Goal: Complete application form: Complete application form

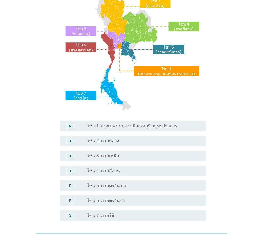
scroll to position [53, 0]
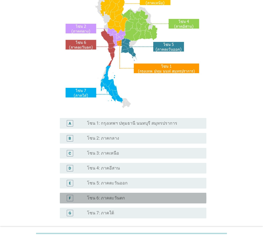
click at [101, 198] on label "โซน 6: ภาคตะวันตก" at bounding box center [106, 197] width 38 height 5
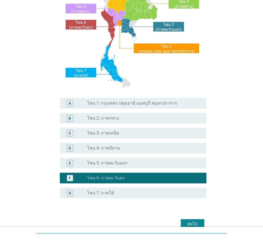
scroll to position [100, 0]
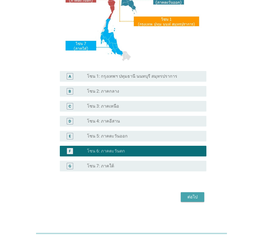
click at [193, 196] on div "ต่อไป" at bounding box center [192, 197] width 15 height 6
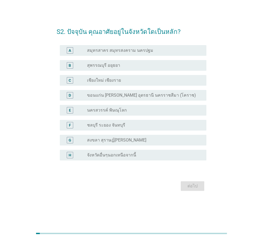
scroll to position [0, 0]
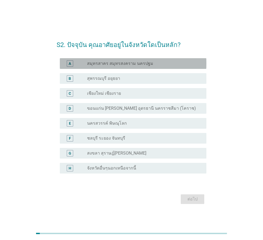
click at [113, 64] on label "สมุทรสาคร สมุทรสงคราม นครปฐม" at bounding box center [120, 63] width 66 height 5
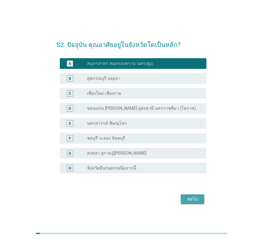
click at [194, 198] on div "ต่อไป" at bounding box center [192, 199] width 15 height 6
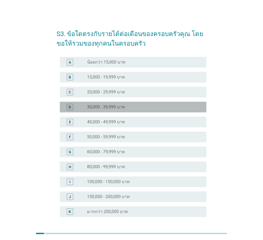
click at [104, 105] on label "30,000 - 39,999 บาท" at bounding box center [106, 106] width 38 height 5
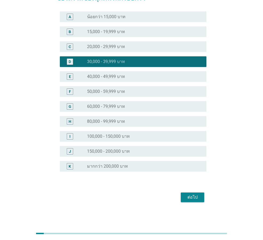
scroll to position [46, 0]
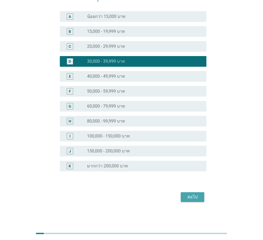
click at [195, 194] on div "ต่อไป" at bounding box center [192, 197] width 15 height 6
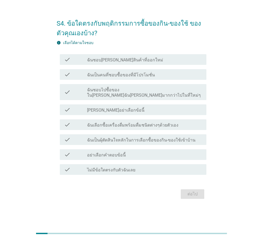
scroll to position [0, 0]
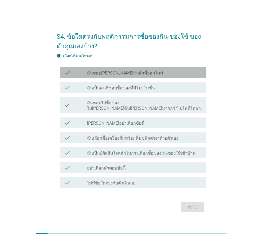
click at [124, 76] on label "ฉันชอบ[PERSON_NAME]สินค้าที่ออกใหม่" at bounding box center [125, 72] width 76 height 5
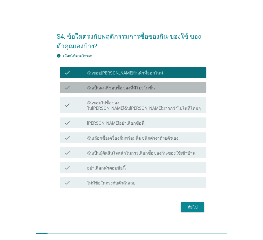
drag, startPoint x: 123, startPoint y: 90, endPoint x: 124, endPoint y: 100, distance: 9.4
click at [123, 90] on label "ฉันเป็นคนที่ชอบซื้อของที่มีโปรโมชั่น" at bounding box center [121, 87] width 68 height 5
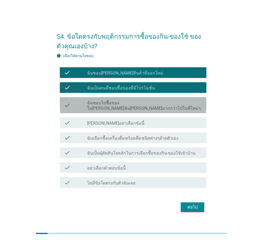
click at [125, 105] on label "ฉันชอบไปซื้อของใน[PERSON_NAME]ฉัน[PERSON_NAME]มากกว่าไปในที่ใหม่ๆ" at bounding box center [144, 105] width 115 height 11
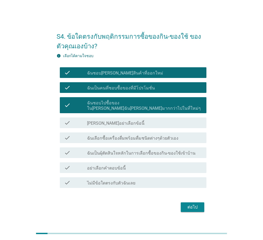
click at [114, 138] on label "ฉันเลือกซื้อเครื่องดื่มพร้อมดื่มชนิดต่างๆด้วยตัวเอง" at bounding box center [132, 138] width 91 height 5
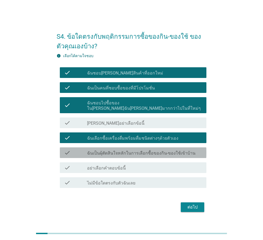
click at [117, 150] on label "ฉันเป็นผุ้ตัดสินใจหลักในการเลือกซื้อของกิน-ของใช้เข้าบ้าน" at bounding box center [141, 152] width 108 height 5
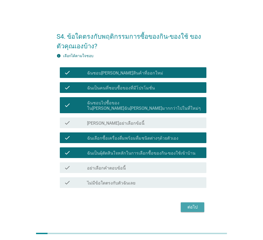
click at [193, 204] on div "ต่อไป" at bounding box center [192, 207] width 15 height 6
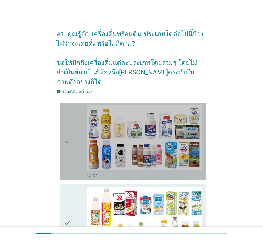
click at [75, 125] on div "check" at bounding box center [75, 141] width 23 height 73
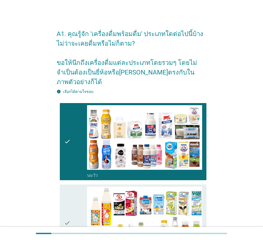
click at [74, 202] on div "check" at bounding box center [75, 222] width 23 height 73
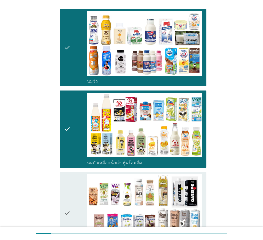
scroll to position [107, 0]
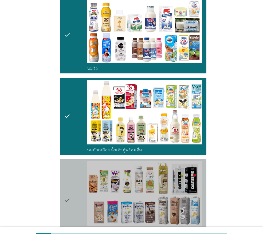
click at [81, 196] on div "check" at bounding box center [75, 200] width 23 height 78
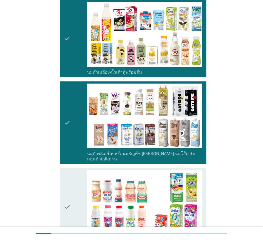
scroll to position [213, 0]
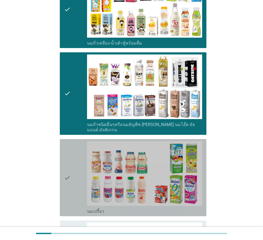
click at [81, 194] on div "check" at bounding box center [75, 177] width 23 height 73
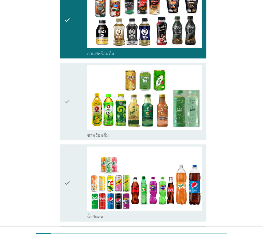
scroll to position [454, 0]
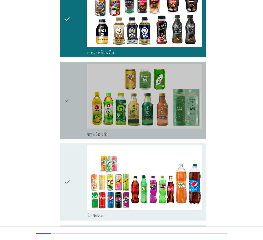
drag, startPoint x: 81, startPoint y: 108, endPoint x: 82, endPoint y: 111, distance: 2.9
click at [81, 110] on div "check" at bounding box center [75, 100] width 23 height 73
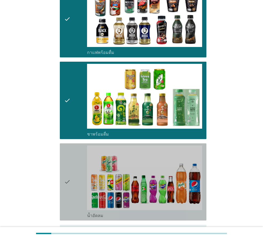
drag, startPoint x: 80, startPoint y: 152, endPoint x: 81, endPoint y: 157, distance: 5.2
click at [80, 154] on div "check" at bounding box center [75, 181] width 23 height 73
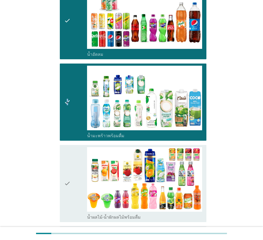
scroll to position [667, 0]
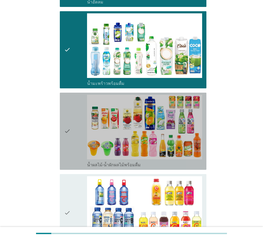
drag, startPoint x: 81, startPoint y: 137, endPoint x: 82, endPoint y: 151, distance: 13.9
click at [81, 144] on div "check" at bounding box center [75, 131] width 23 height 73
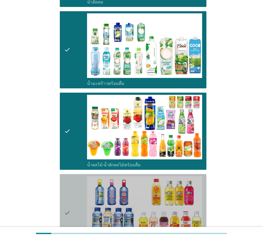
click at [79, 176] on div "check" at bounding box center [75, 212] width 23 height 73
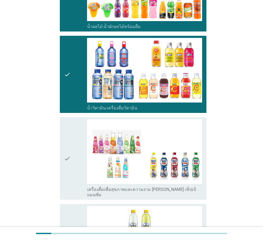
scroll to position [854, 0]
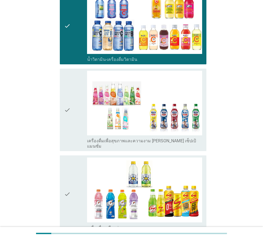
drag, startPoint x: 74, startPoint y: 117, endPoint x: 76, endPoint y: 124, distance: 7.3
click at [75, 119] on div "check" at bounding box center [75, 110] width 23 height 78
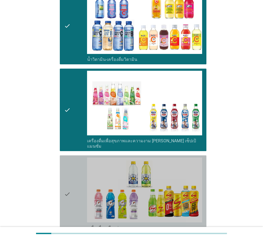
drag, startPoint x: 78, startPoint y: 152, endPoint x: 78, endPoint y: 157, distance: 4.5
click at [78, 157] on div "check" at bounding box center [75, 193] width 23 height 73
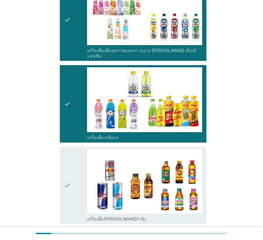
scroll to position [960, 0]
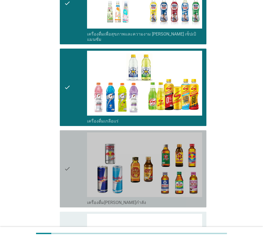
click at [76, 168] on div "check" at bounding box center [75, 168] width 23 height 73
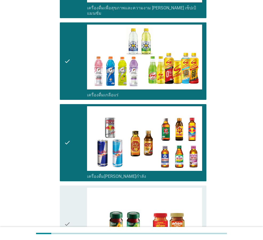
scroll to position [1066, 0]
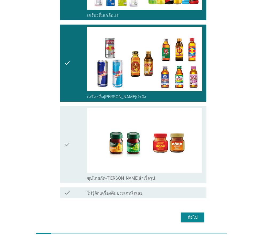
click at [78, 157] on div "check" at bounding box center [75, 144] width 23 height 73
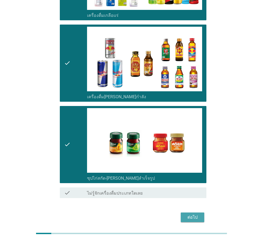
click at [186, 214] on div "ต่อไป" at bounding box center [192, 217] width 15 height 6
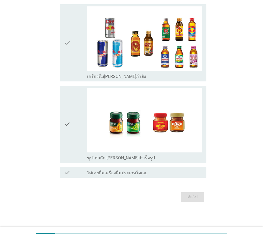
scroll to position [0, 0]
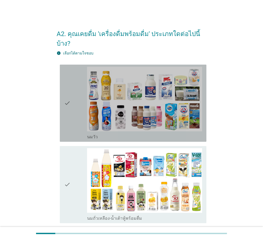
drag, startPoint x: 78, startPoint y: 110, endPoint x: 82, endPoint y: 122, distance: 12.7
click at [79, 114] on div "check" at bounding box center [75, 103] width 23 height 73
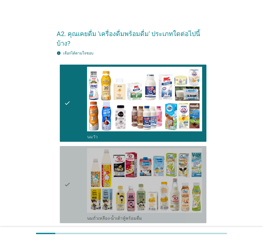
click at [81, 154] on div "check" at bounding box center [75, 184] width 23 height 73
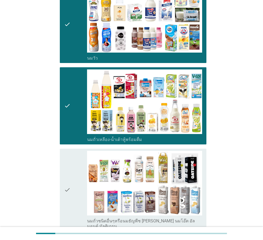
scroll to position [107, 0]
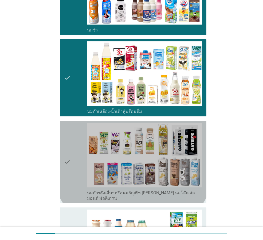
drag, startPoint x: 82, startPoint y: 156, endPoint x: 84, endPoint y: 158, distance: 3.4
click at [83, 158] on div "check" at bounding box center [75, 162] width 23 height 78
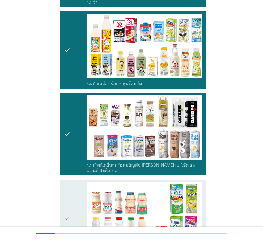
scroll to position [187, 0]
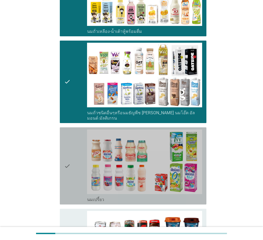
click at [83, 163] on div "check" at bounding box center [75, 165] width 23 height 73
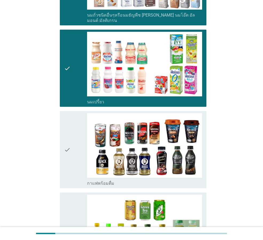
scroll to position [293, 0]
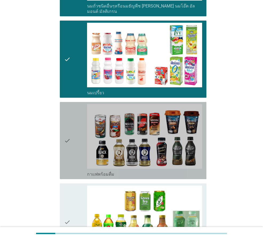
click at [84, 160] on div "check" at bounding box center [75, 140] width 23 height 73
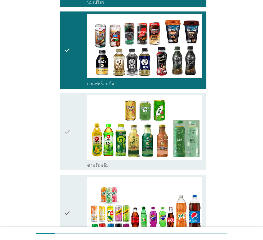
scroll to position [400, 0]
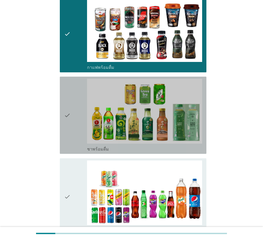
drag, startPoint x: 78, startPoint y: 138, endPoint x: 80, endPoint y: 142, distance: 4.2
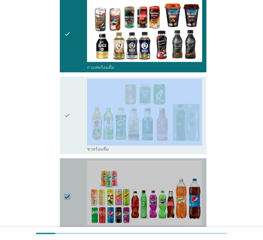
click at [81, 160] on div "check" at bounding box center [75, 196] width 23 height 73
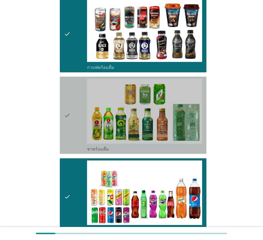
drag, startPoint x: 80, startPoint y: 135, endPoint x: 81, endPoint y: 140, distance: 4.3
click at [80, 137] on div "check check_box_outline_blank ชาพร้อมดื่ม" at bounding box center [133, 115] width 146 height 77
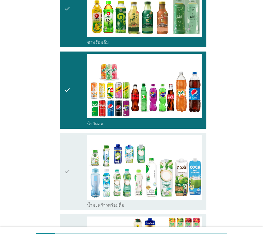
scroll to position [587, 0]
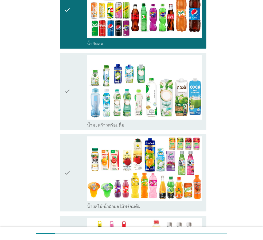
click at [83, 105] on div "check" at bounding box center [75, 91] width 23 height 73
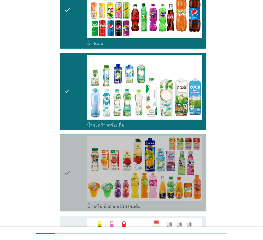
click at [76, 152] on div "check" at bounding box center [75, 172] width 23 height 73
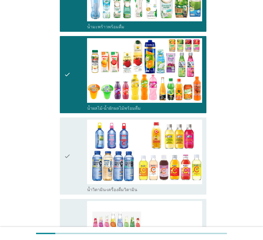
scroll to position [694, 0]
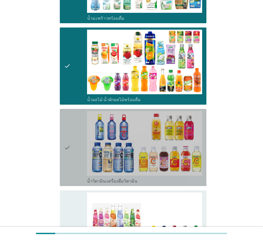
drag, startPoint x: 81, startPoint y: 156, endPoint x: 81, endPoint y: 165, distance: 9.1
click at [81, 161] on div "check" at bounding box center [75, 147] width 23 height 73
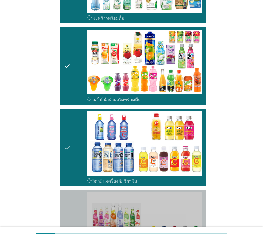
click at [76, 192] on div "check" at bounding box center [75, 231] width 23 height 78
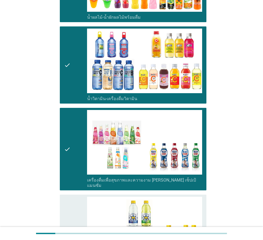
scroll to position [827, 0]
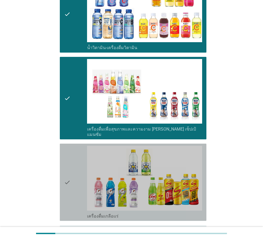
click at [77, 185] on div "check" at bounding box center [75, 182] width 23 height 73
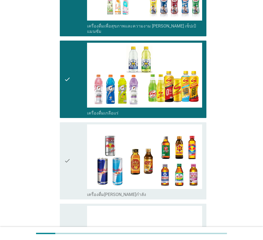
scroll to position [934, 0]
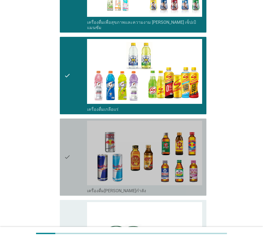
click at [78, 172] on div "check" at bounding box center [75, 157] width 23 height 73
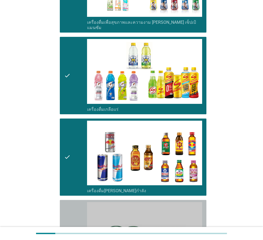
click at [79, 202] on div "check" at bounding box center [75, 238] width 23 height 73
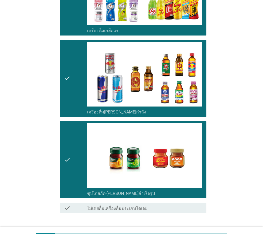
scroll to position [1028, 0]
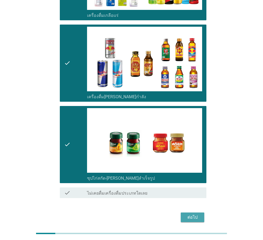
click at [196, 214] on div "ต่อไป" at bounding box center [192, 217] width 15 height 6
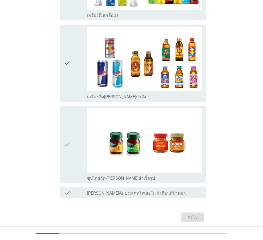
scroll to position [0, 0]
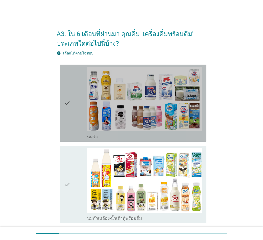
click at [83, 113] on div "check" at bounding box center [75, 103] width 23 height 73
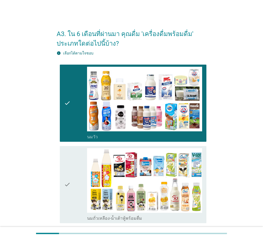
click at [71, 170] on div "check" at bounding box center [75, 184] width 23 height 73
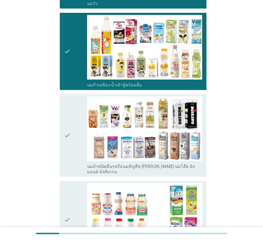
scroll to position [133, 0]
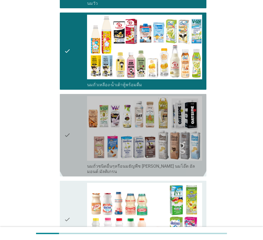
click at [83, 162] on div "check" at bounding box center [75, 135] width 23 height 78
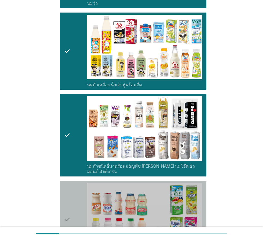
click at [81, 183] on div "check" at bounding box center [75, 219] width 23 height 73
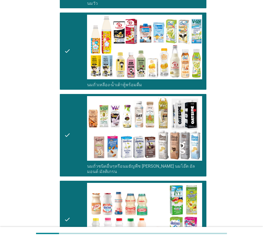
scroll to position [213, 0]
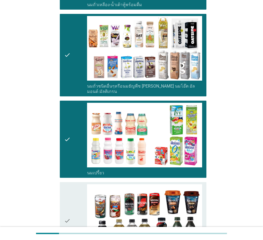
click at [81, 184] on div "check" at bounding box center [75, 220] width 23 height 73
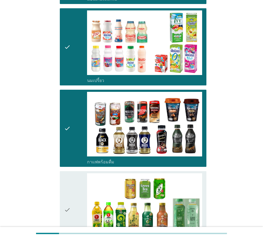
scroll to position [320, 0]
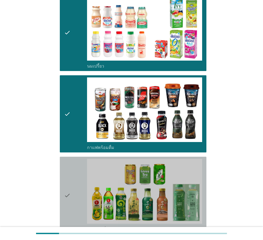
click at [82, 183] on div "check" at bounding box center [75, 195] width 23 height 73
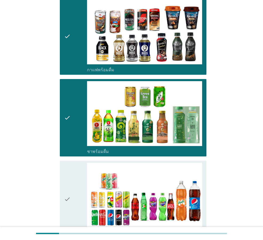
scroll to position [400, 0]
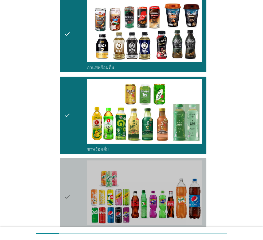
click at [82, 185] on div "check" at bounding box center [75, 196] width 23 height 73
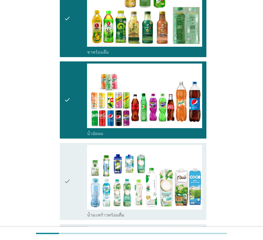
scroll to position [507, 0]
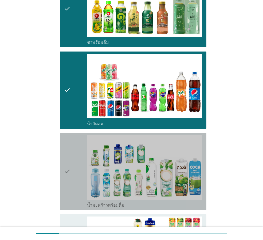
click at [83, 186] on div "check" at bounding box center [75, 171] width 23 height 73
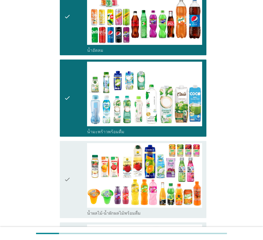
scroll to position [587, 0]
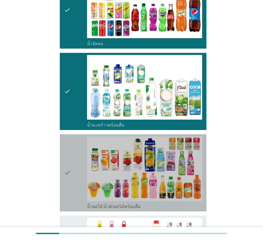
click at [83, 186] on div "check" at bounding box center [75, 172] width 23 height 73
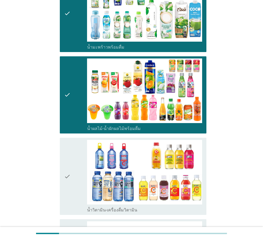
scroll to position [667, 0]
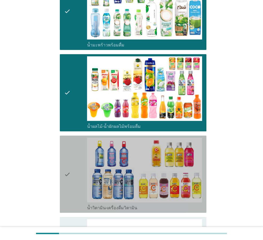
click at [83, 188] on div "check" at bounding box center [75, 174] width 23 height 73
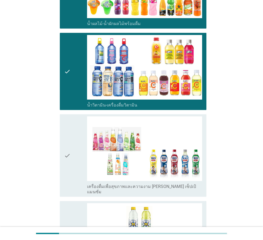
scroll to position [774, 0]
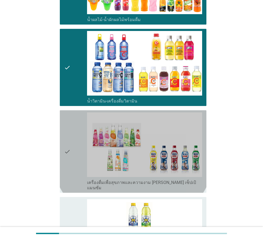
click at [81, 177] on div "check" at bounding box center [75, 151] width 23 height 78
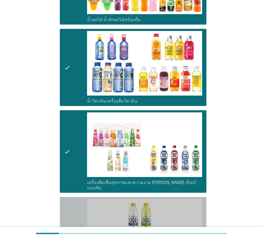
click at [82, 199] on div "check" at bounding box center [75, 235] width 23 height 73
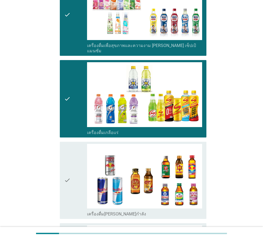
scroll to position [934, 0]
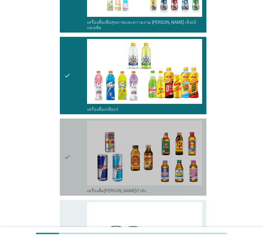
click at [81, 181] on div "check" at bounding box center [75, 157] width 23 height 73
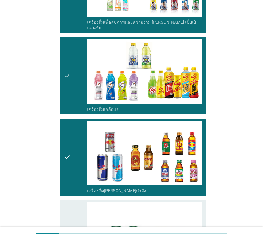
click at [76, 202] on div "check" at bounding box center [75, 238] width 23 height 73
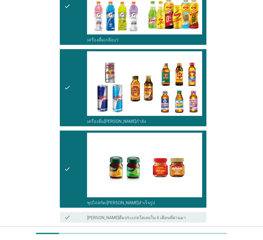
scroll to position [1037, 0]
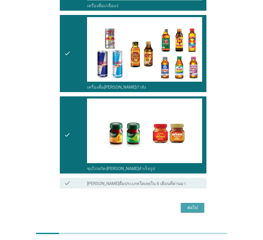
click at [194, 204] on div "ต่อไป" at bounding box center [192, 207] width 15 height 6
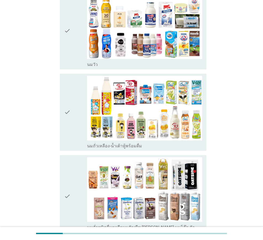
scroll to position [80, 0]
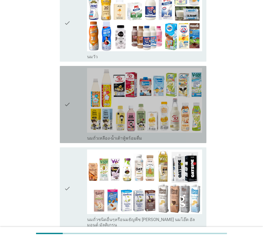
click at [83, 126] on div "check" at bounding box center [75, 104] width 23 height 73
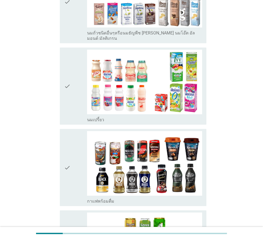
scroll to position [267, 0]
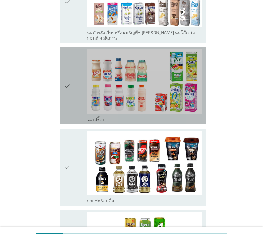
click at [76, 106] on div "check" at bounding box center [75, 85] width 23 height 73
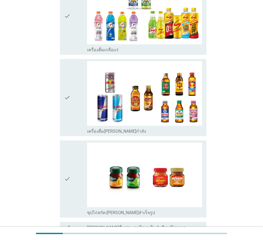
scroll to position [1037, 0]
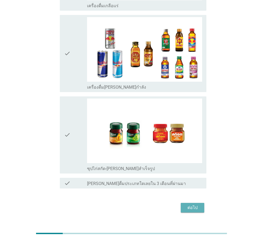
click at [198, 204] on div "ต่อไป" at bounding box center [192, 207] width 15 height 6
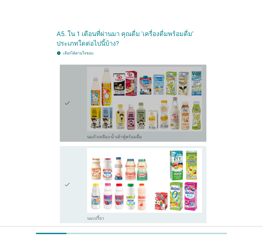
click at [77, 114] on div "check" at bounding box center [75, 103] width 23 height 73
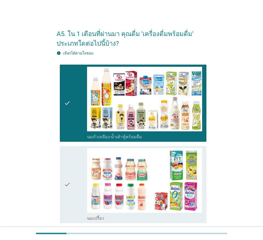
click at [82, 150] on div "check" at bounding box center [75, 184] width 23 height 73
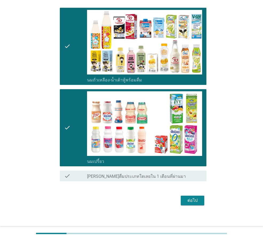
scroll to position [60, 0]
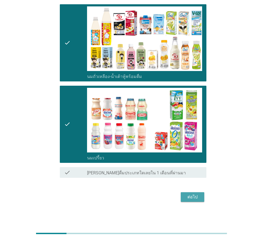
click at [185, 198] on div "ต่อไป" at bounding box center [192, 197] width 15 height 6
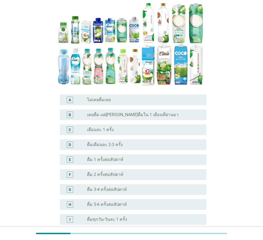
scroll to position [107, 0]
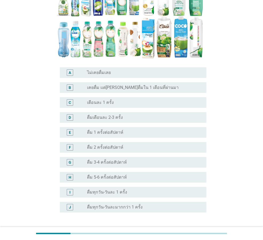
click at [105, 115] on label "ดื่มเดือนละ 2-3 ครั้ง" at bounding box center [105, 117] width 36 height 5
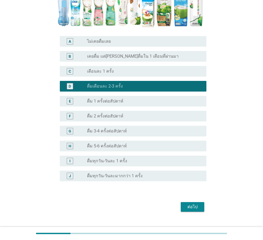
scroll to position [138, 0]
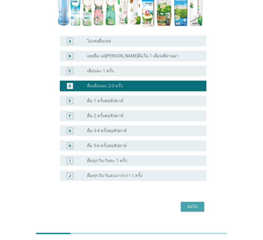
click at [200, 202] on button "ต่อไป" at bounding box center [192, 207] width 23 height 10
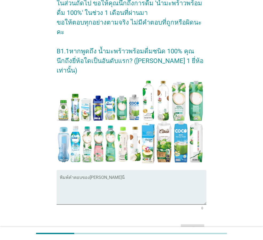
scroll to position [63, 0]
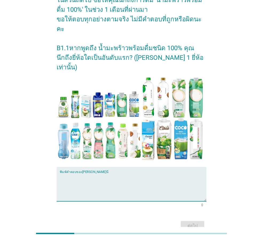
click at [112, 173] on textarea "พิมพ์คำตอบของคุณ ที่นี่" at bounding box center [133, 187] width 146 height 28
type textarea "โคโค"
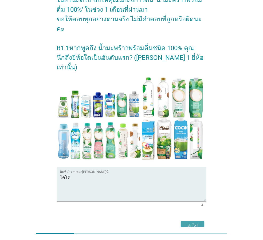
click at [188, 222] on div "ต่อไป" at bounding box center [192, 225] width 15 height 6
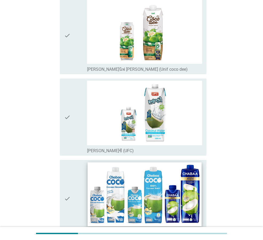
scroll to position [240, 0]
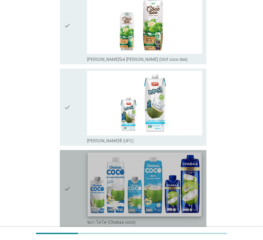
click at [108, 179] on img at bounding box center [144, 184] width 114 height 64
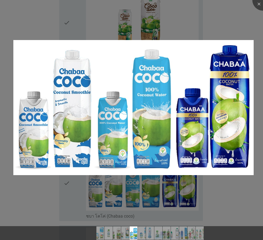
click at [63, 192] on div at bounding box center [131, 120] width 263 height 240
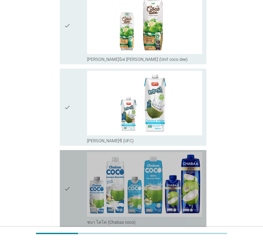
click at [69, 198] on icon "check" at bounding box center [67, 188] width 6 height 73
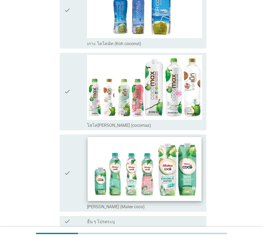
scroll to position [956, 0]
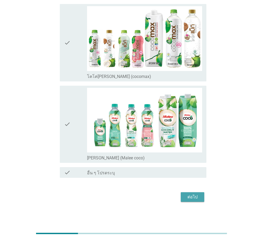
click at [194, 197] on div "ต่อไป" at bounding box center [192, 197] width 15 height 6
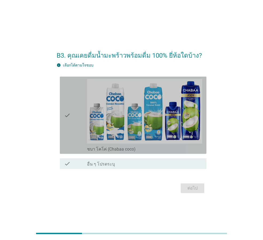
click at [77, 111] on div "check" at bounding box center [75, 115] width 23 height 73
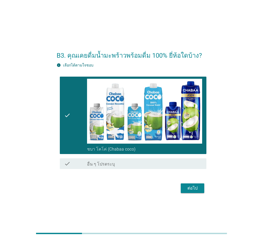
click at [193, 189] on div "ต่อไป" at bounding box center [192, 188] width 15 height 6
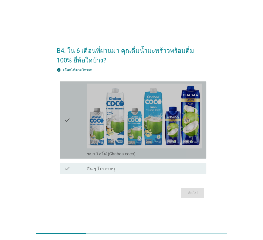
click at [71, 134] on div "check" at bounding box center [75, 119] width 23 height 73
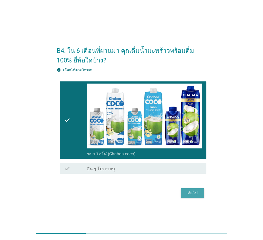
click at [194, 193] on div "ต่อไป" at bounding box center [192, 193] width 15 height 6
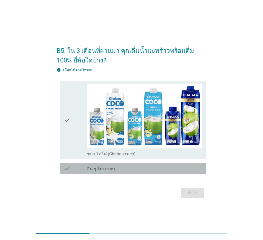
click at [77, 168] on div "check" at bounding box center [75, 168] width 23 height 6
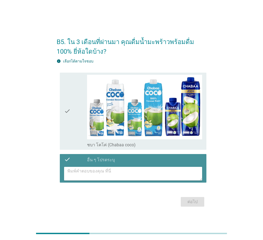
click at [104, 178] on textarea at bounding box center [134, 174] width 135 height 14
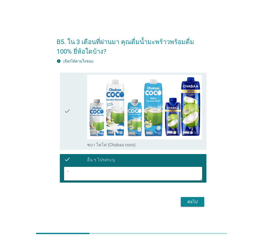
type textarea "-"
click at [194, 201] on div "ต่อไป" at bounding box center [192, 201] width 15 height 6
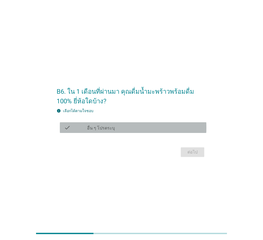
click at [109, 125] on label "อื่น ๆ โปรดระบุ" at bounding box center [101, 127] width 28 height 5
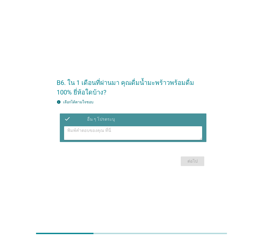
drag, startPoint x: 165, startPoint y: 131, endPoint x: 171, endPoint y: 134, distance: 6.6
click at [166, 131] on textarea at bounding box center [134, 133] width 135 height 14
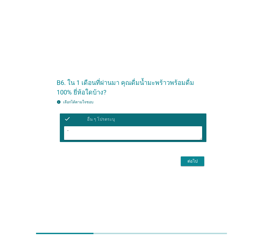
type textarea "-"
click at [189, 160] on div "ต่อไป" at bounding box center [192, 161] width 15 height 6
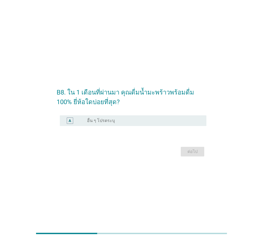
click at [94, 121] on label "อื่น ๆ โปรดระบุ" at bounding box center [101, 120] width 28 height 5
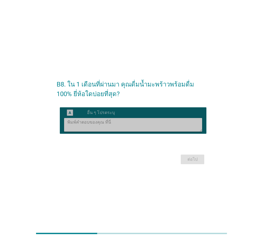
click at [90, 126] on textarea at bounding box center [134, 125] width 135 height 14
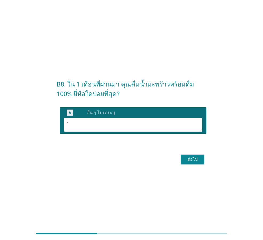
type textarea "-"
click at [197, 159] on div "ต่อไป" at bounding box center [192, 159] width 15 height 6
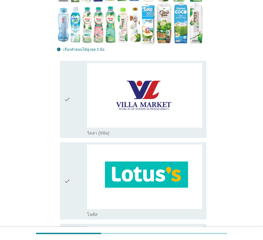
scroll to position [160, 0]
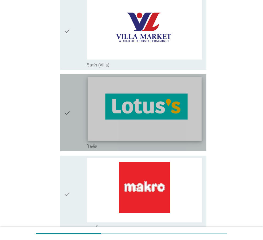
click at [173, 135] on img at bounding box center [144, 109] width 114 height 64
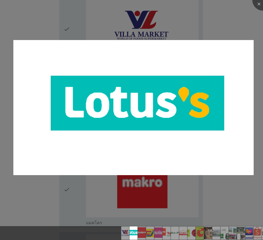
click at [11, 146] on div at bounding box center [131, 120] width 263 height 240
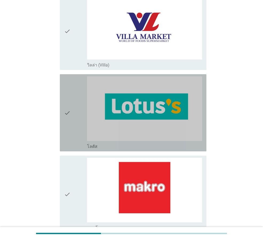
click at [68, 141] on icon "check" at bounding box center [67, 112] width 6 height 73
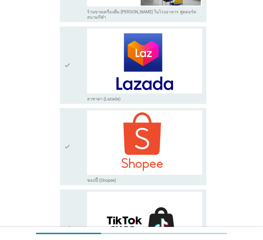
scroll to position [1475, 0]
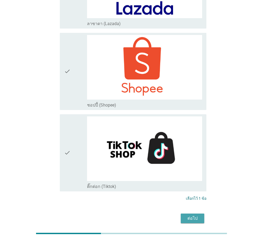
click at [194, 215] on div "ต่อไป" at bounding box center [192, 218] width 15 height 6
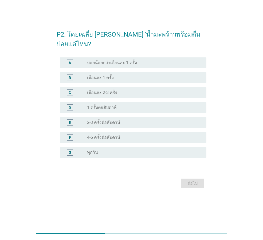
scroll to position [0, 0]
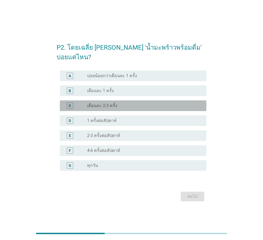
click at [89, 104] on div "C radio_button_unchecked เดือนละ 2-3 ครั้ง" at bounding box center [133, 105] width 146 height 11
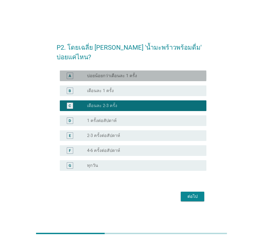
click at [136, 70] on div "A radio_button_unchecked บ่อยน้อยกว่าเดือนละ 1 ครั้ง" at bounding box center [133, 75] width 146 height 11
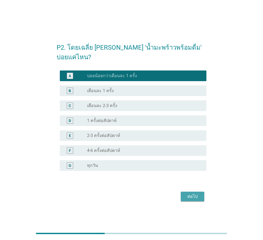
click at [194, 193] on div "ต่อไป" at bounding box center [192, 196] width 15 height 6
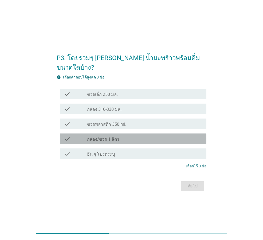
click at [102, 137] on label "กล่อง/ขวด 1 ลิตร" at bounding box center [103, 139] width 32 height 5
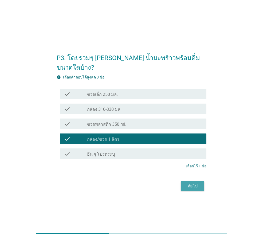
click at [203, 181] on button "ต่อไป" at bounding box center [192, 186] width 23 height 10
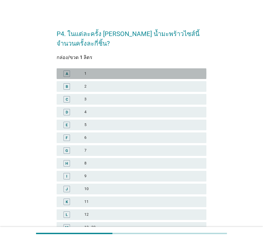
click at [85, 74] on div "1" at bounding box center [143, 73] width 118 height 6
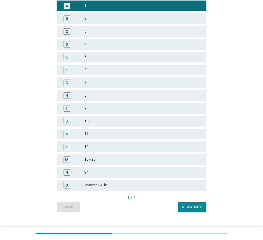
scroll to position [76, 0]
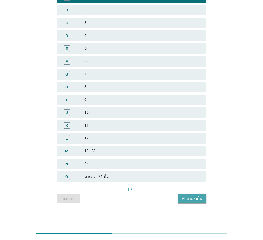
click at [192, 200] on div "คำถามต่อไป" at bounding box center [192, 199] width 20 height 6
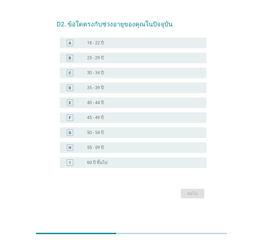
scroll to position [0, 0]
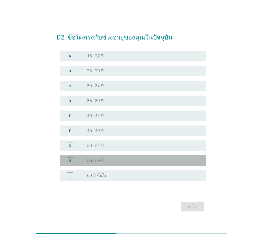
click at [93, 164] on div "H radio_button_unchecked 55 - 59 ปี" at bounding box center [133, 160] width 146 height 11
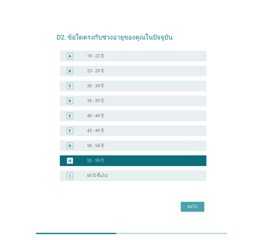
click at [193, 204] on div "ต่อไป" at bounding box center [192, 206] width 15 height 6
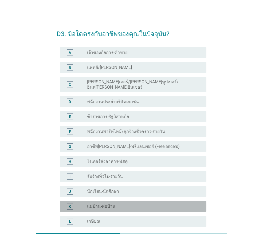
click at [98, 204] on label "แม่บ้าน-พ่อบ้าน" at bounding box center [101, 206] width 28 height 5
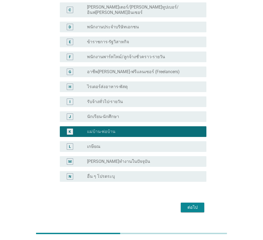
scroll to position [81, 0]
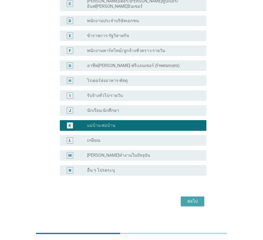
click at [198, 198] on div "ต่อไป" at bounding box center [192, 201] width 15 height 6
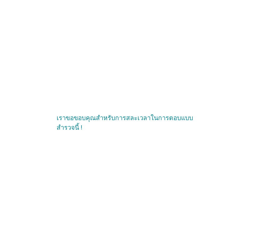
scroll to position [0, 0]
